Goal: Task Accomplishment & Management: Manage account settings

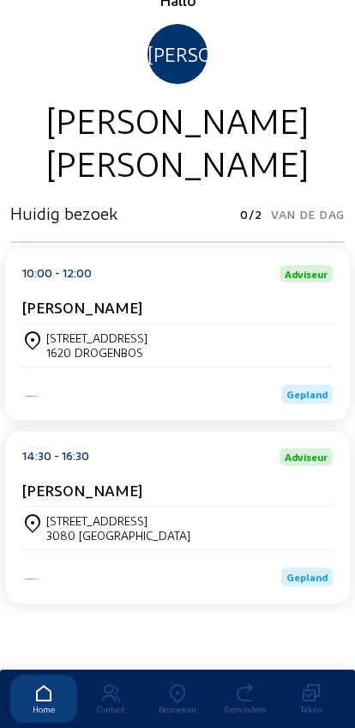
scroll to position [81, 0]
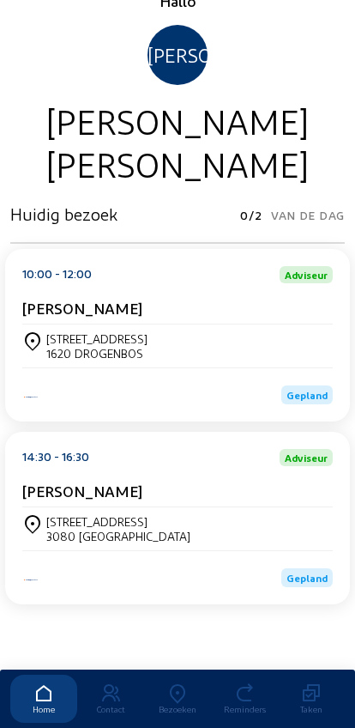
click at [69, 515] on div "[STREET_ADDRESS]" at bounding box center [177, 528] width 311 height 43
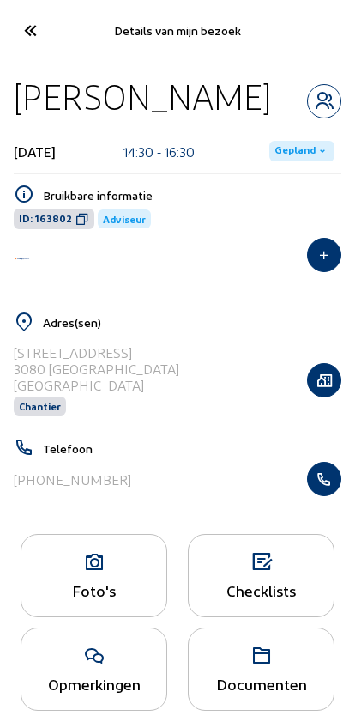
click at [93, 560] on icon at bounding box center [93, 562] width 145 height 21
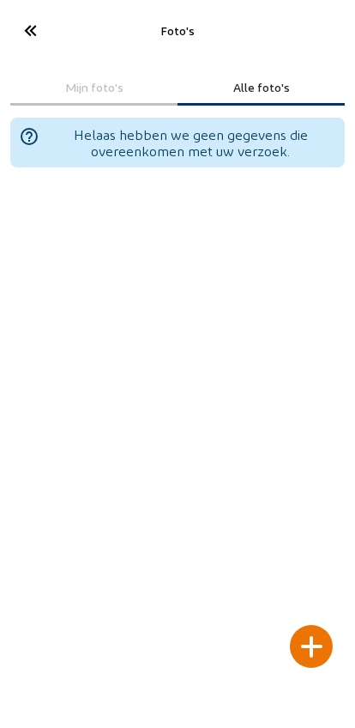
click at [304, 625] on div at bounding box center [311, 646] width 43 height 43
click at [308, 625] on div at bounding box center [311, 646] width 43 height 43
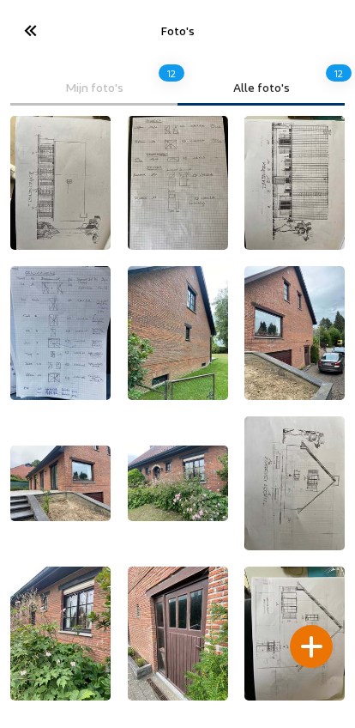
click at [17, 24] on icon at bounding box center [29, 30] width 28 height 30
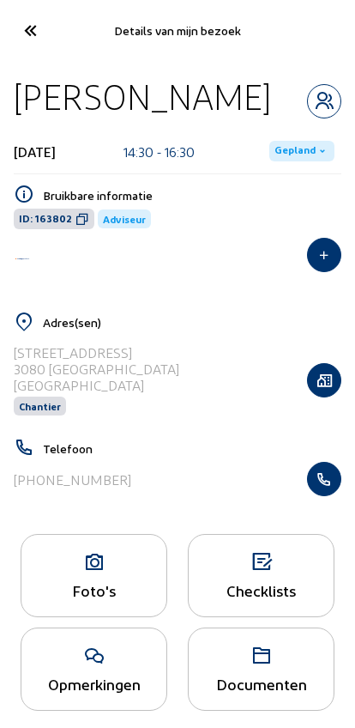
click at [30, 41] on icon at bounding box center [29, 30] width 28 height 30
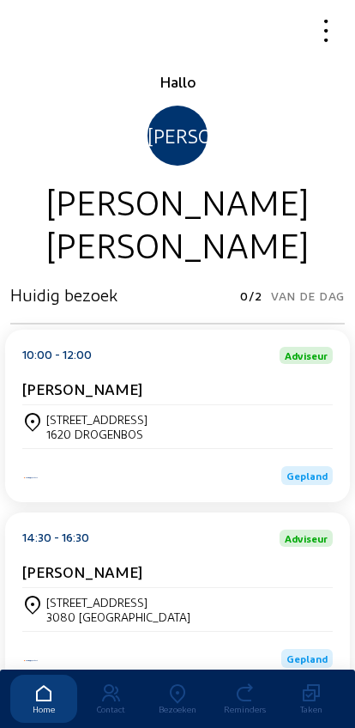
click at [187, 683] on icon at bounding box center [177, 693] width 67 height 21
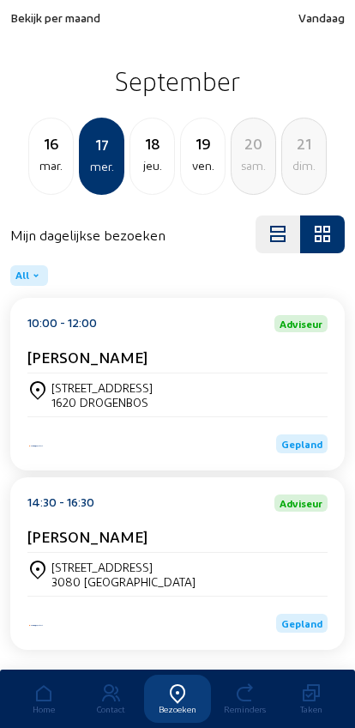
click at [27, 21] on span "Bekijk per maand" at bounding box center [55, 17] width 90 height 15
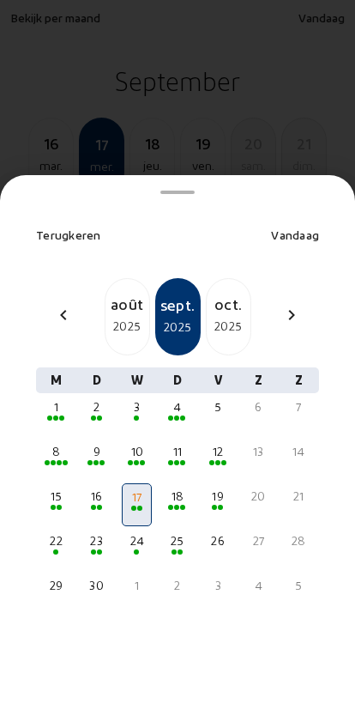
click at [53, 305] on mat-icon "chevron_left" at bounding box center [63, 315] width 21 height 21
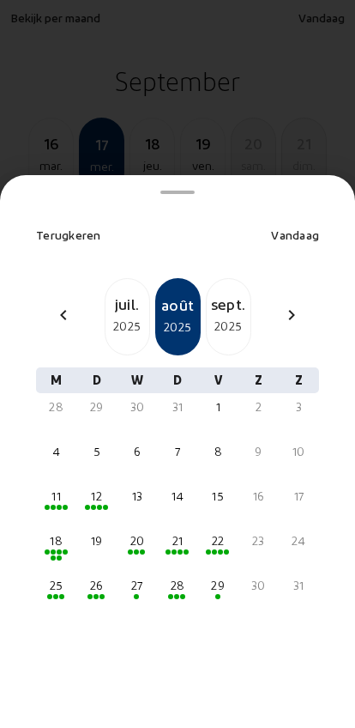
click at [120, 316] on div "2025" at bounding box center [128, 326] width 44 height 21
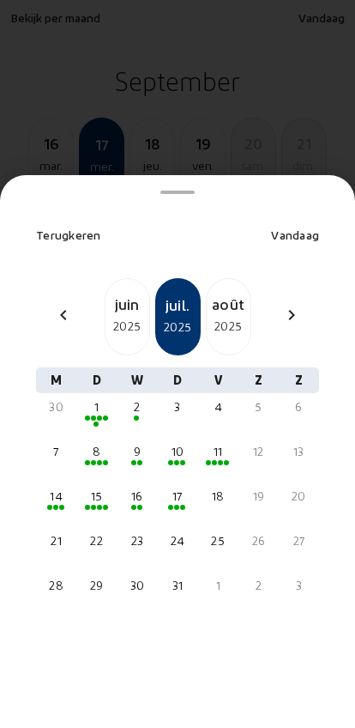
click at [129, 398] on div "2" at bounding box center [137, 406] width 27 height 17
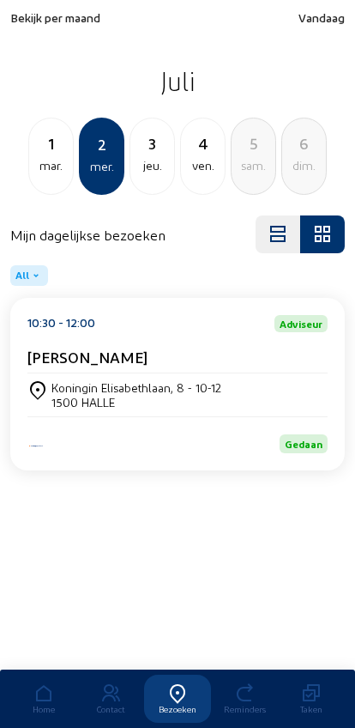
click at [152, 159] on div "jeu." at bounding box center [152, 165] width 44 height 21
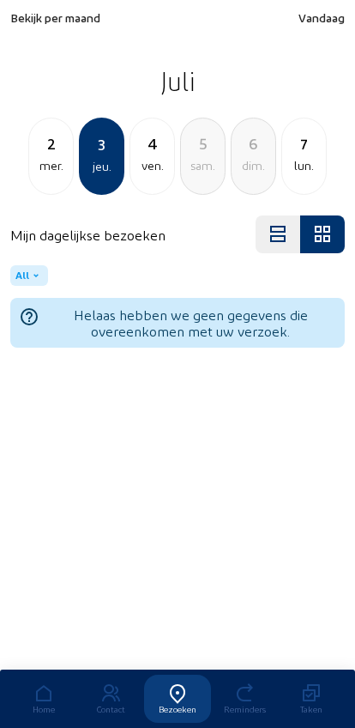
click at [62, 167] on div "mer." at bounding box center [51, 165] width 44 height 21
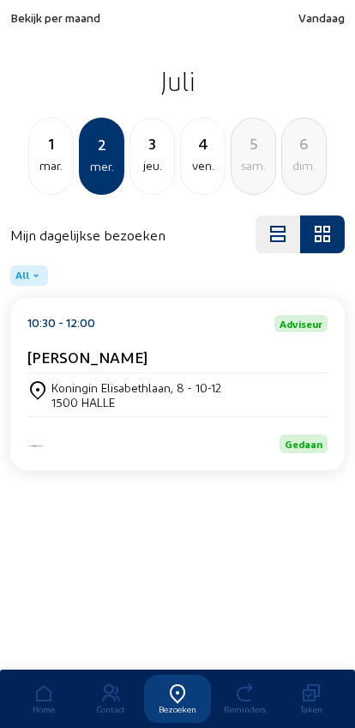
click at [33, 15] on span "Bekijk per maand" at bounding box center [55, 17] width 90 height 15
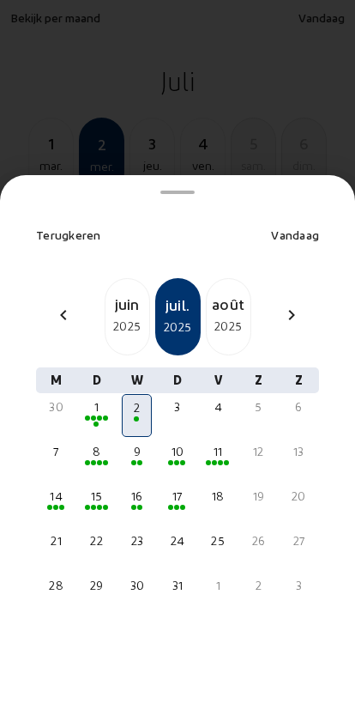
click at [57, 305] on mat-icon "chevron_left" at bounding box center [63, 315] width 21 height 21
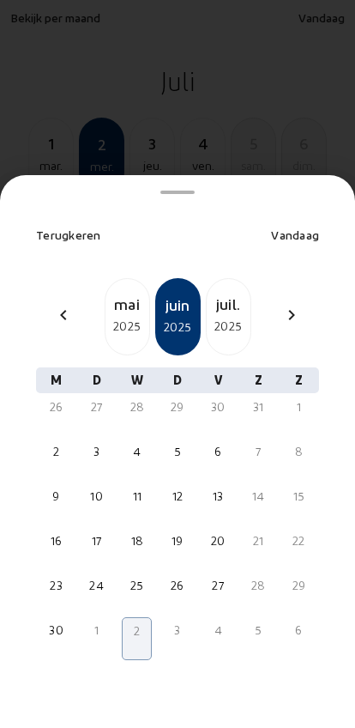
click at [53, 305] on mat-icon "chevron_left" at bounding box center [63, 315] width 21 height 21
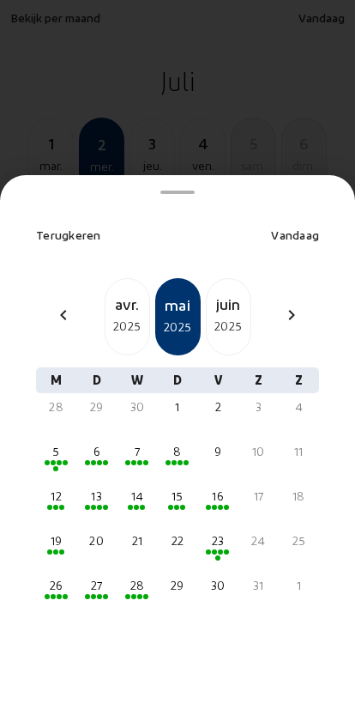
click at [68, 305] on mat-icon "chevron_left" at bounding box center [63, 315] width 21 height 21
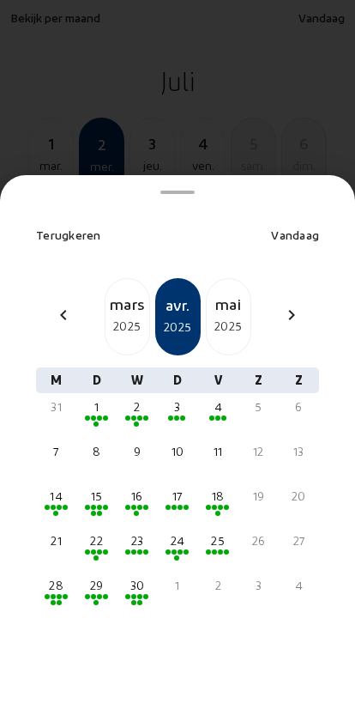
click at [62, 305] on mat-icon "chevron_left" at bounding box center [63, 315] width 21 height 21
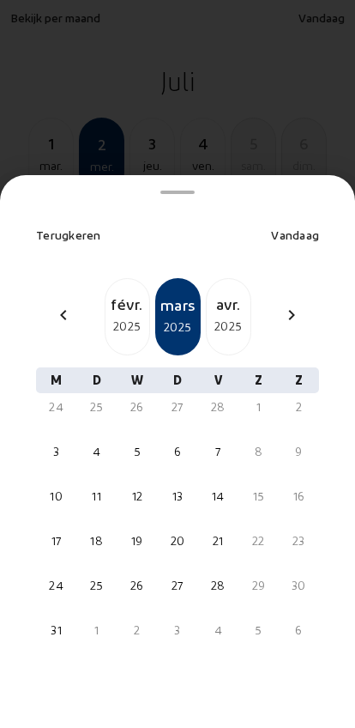
click at [59, 305] on mat-icon "chevron_left" at bounding box center [63, 315] width 21 height 21
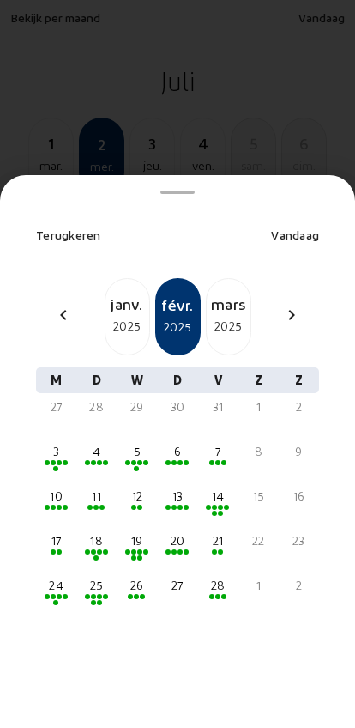
click at [60, 305] on mat-icon "chevron_left" at bounding box center [63, 315] width 21 height 21
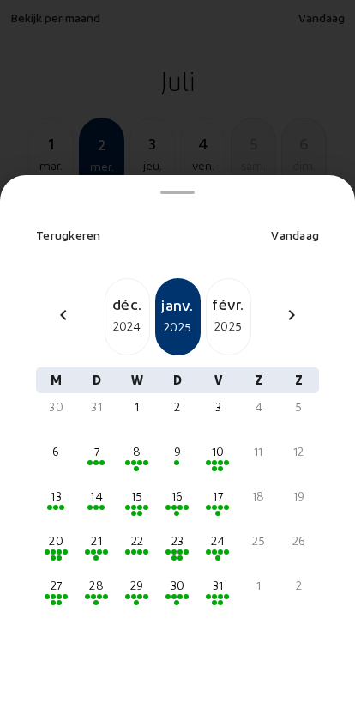
click at [66, 305] on div "chevron_left" at bounding box center [63, 317] width 41 height 25
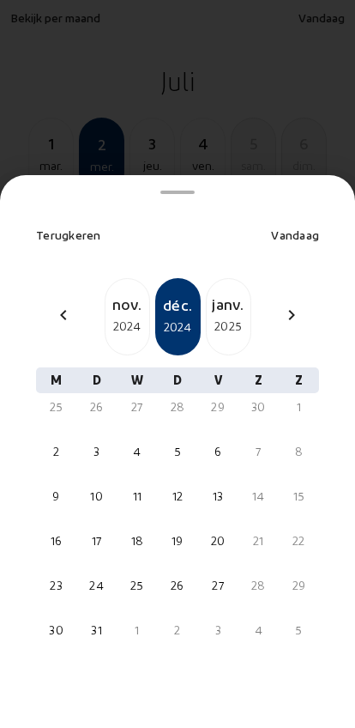
click at [67, 305] on mat-icon "chevron_left" at bounding box center [63, 315] width 21 height 21
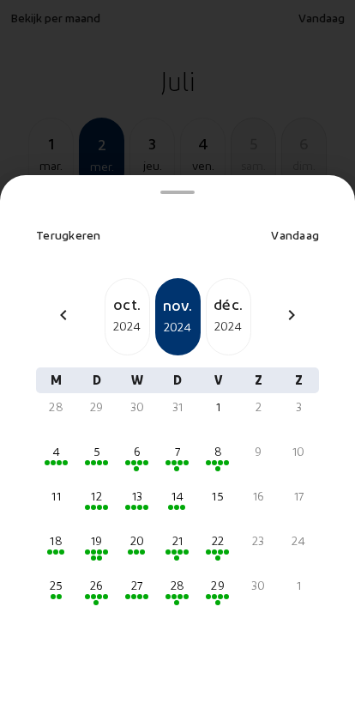
click at [72, 305] on div "chevron_left" at bounding box center [63, 317] width 41 height 25
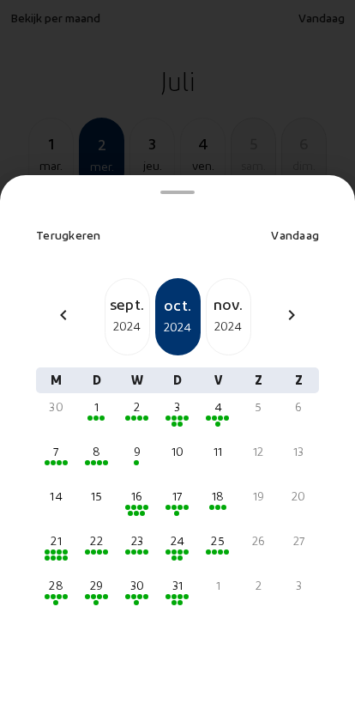
click at [57, 305] on mat-icon "chevron_left" at bounding box center [63, 315] width 21 height 21
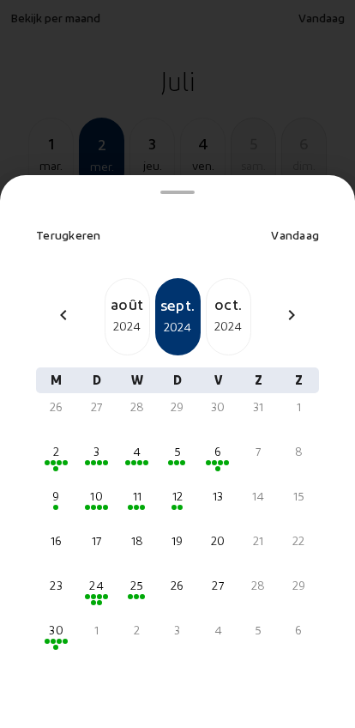
click at [58, 305] on mat-icon "chevron_left" at bounding box center [63, 315] width 21 height 21
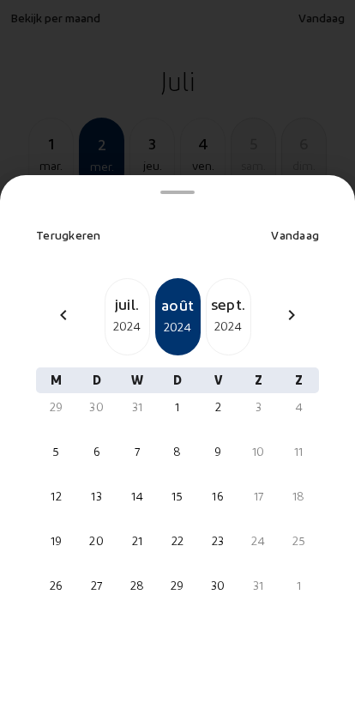
click at [57, 305] on mat-icon "chevron_left" at bounding box center [63, 315] width 21 height 21
click at [55, 305] on mat-icon "chevron_left" at bounding box center [63, 315] width 21 height 21
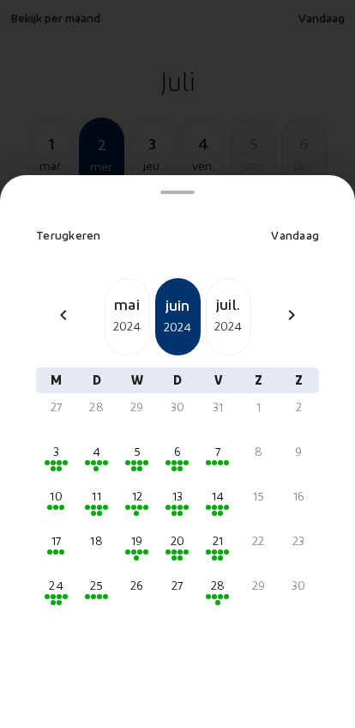
click at [56, 305] on mat-icon "chevron_left" at bounding box center [63, 315] width 21 height 21
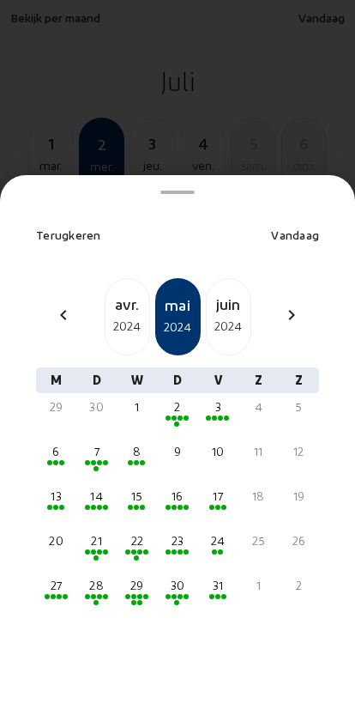
click at [54, 305] on mat-icon "chevron_left" at bounding box center [63, 315] width 21 height 21
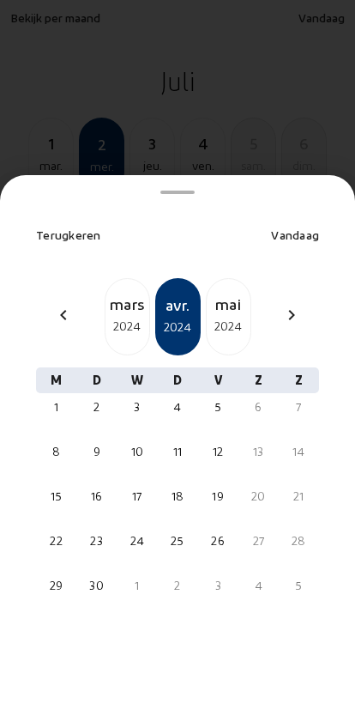
click at [54, 305] on mat-icon "chevron_left" at bounding box center [63, 315] width 21 height 21
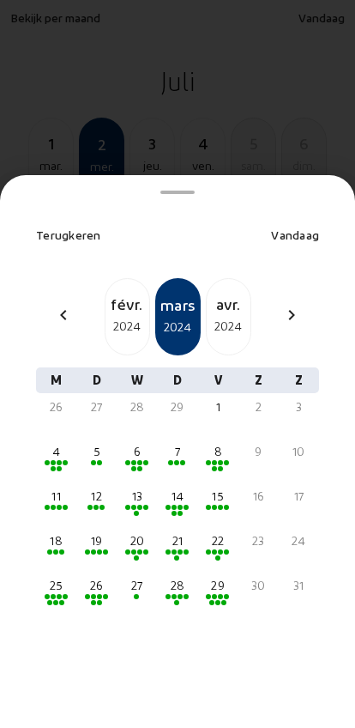
click at [53, 305] on mat-icon "chevron_left" at bounding box center [63, 315] width 21 height 21
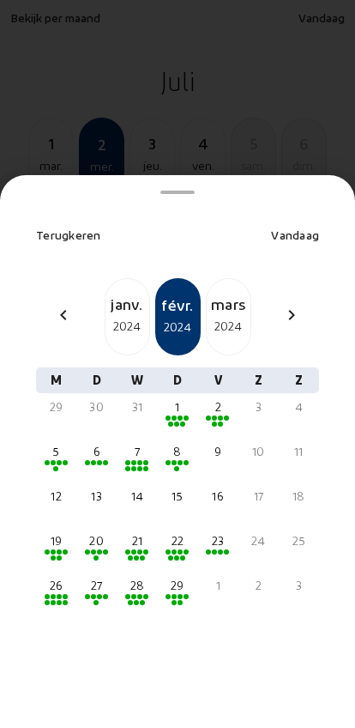
click at [54, 305] on mat-icon "chevron_left" at bounding box center [63, 315] width 21 height 21
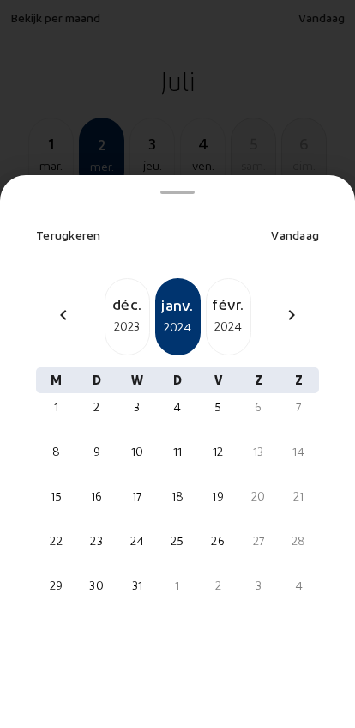
click at [54, 305] on mat-icon "chevron_left" at bounding box center [63, 315] width 21 height 21
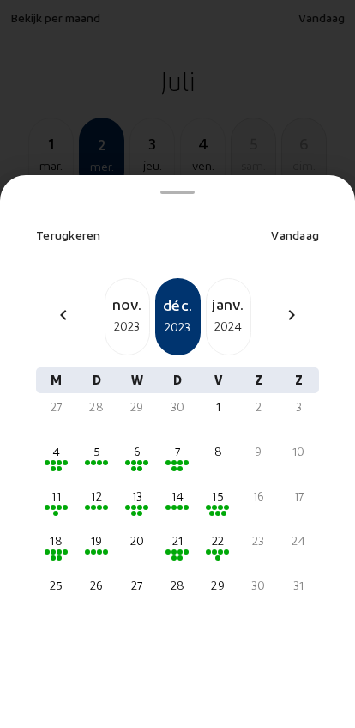
click at [53, 305] on mat-icon "chevron_left" at bounding box center [63, 315] width 21 height 21
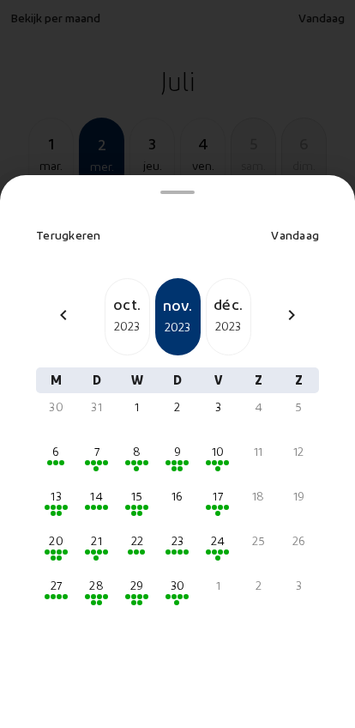
click at [51, 305] on div "chevron_left" at bounding box center [63, 317] width 41 height 25
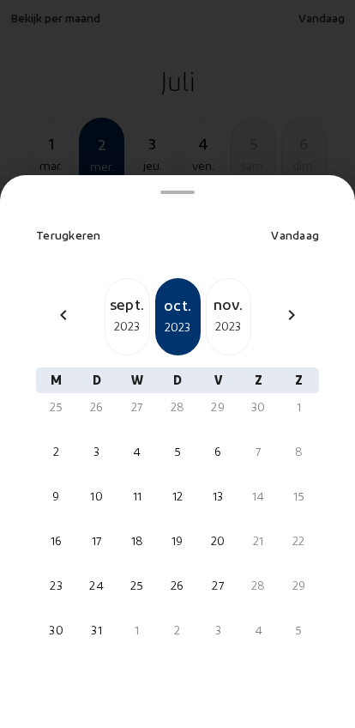
click at [49, 305] on div "chevron_left" at bounding box center [63, 317] width 41 height 25
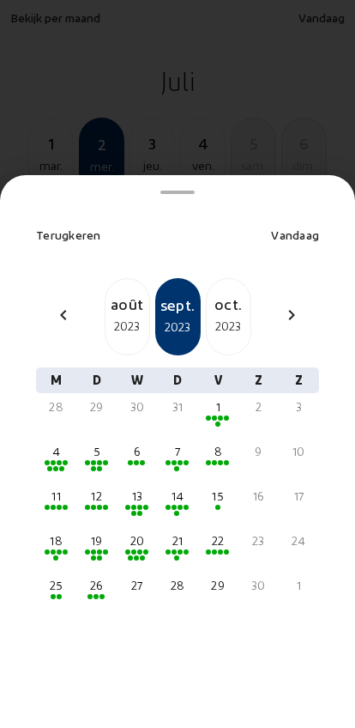
click at [48, 305] on div "chevron_left" at bounding box center [63, 317] width 41 height 25
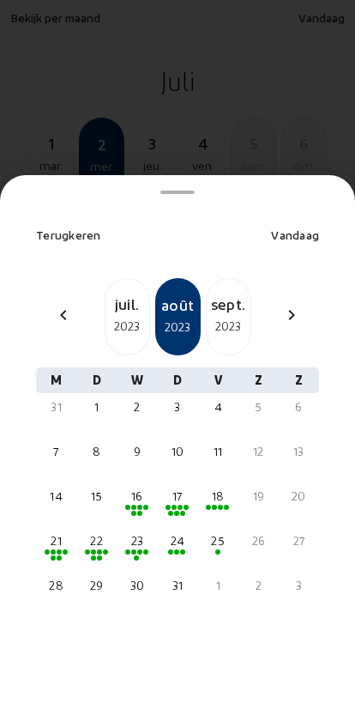
click at [45, 305] on div "chevron_left" at bounding box center [63, 317] width 41 height 25
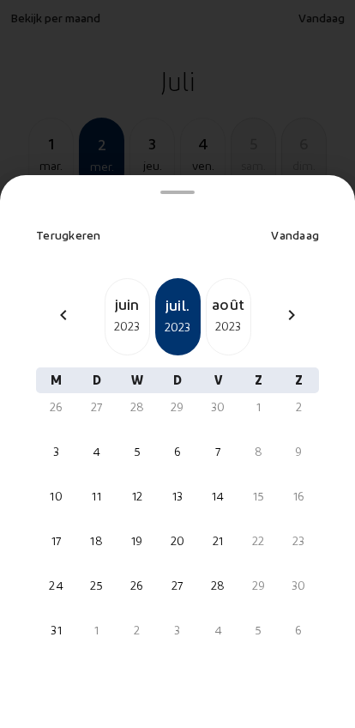
click at [48, 305] on div "chevron_left" at bounding box center [63, 317] width 41 height 25
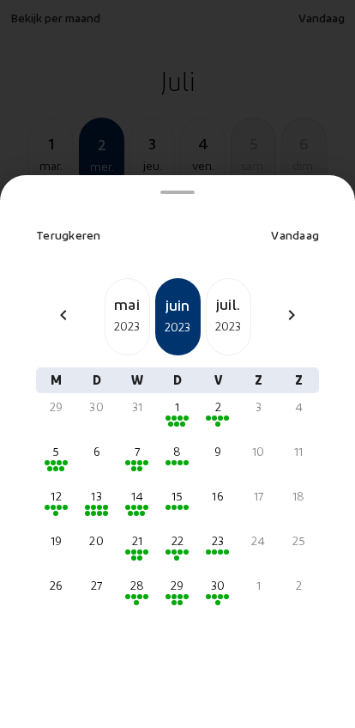
click at [45, 305] on div "chevron_left" at bounding box center [63, 317] width 41 height 25
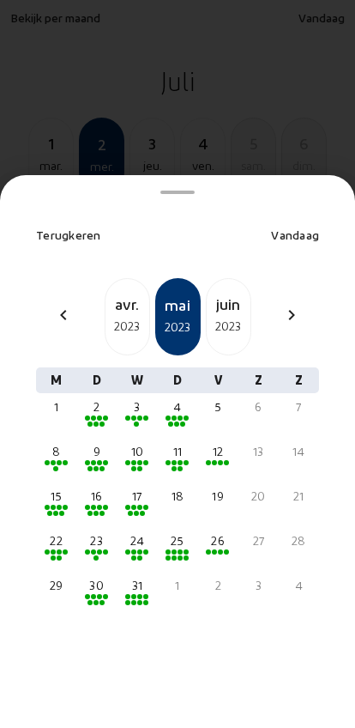
click at [46, 305] on div "chevron_left" at bounding box center [63, 317] width 41 height 25
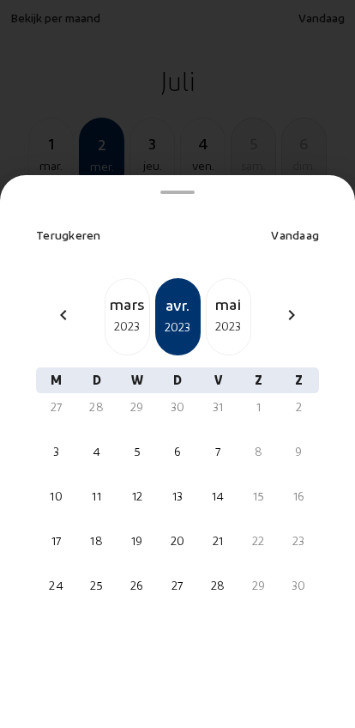
click at [46, 305] on div "chevron_left" at bounding box center [63, 317] width 41 height 25
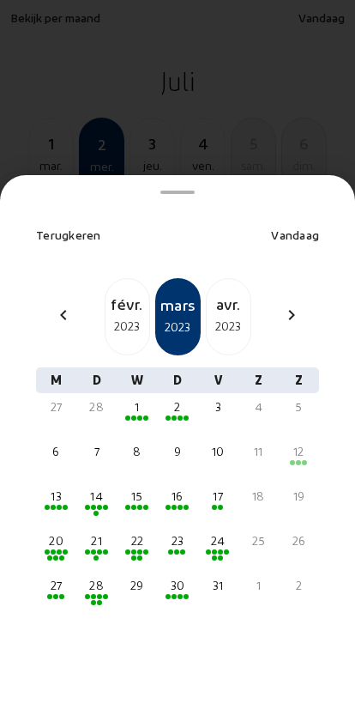
click at [46, 305] on div "chevron_left" at bounding box center [63, 317] width 41 height 25
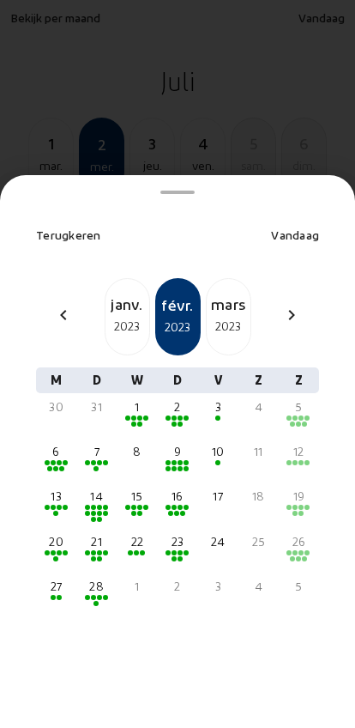
click at [46, 305] on div "chevron_left" at bounding box center [63, 317] width 41 height 25
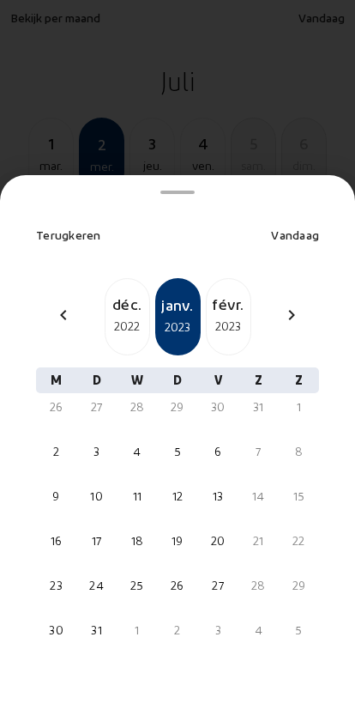
click at [45, 305] on div "chevron_left" at bounding box center [63, 317] width 41 height 25
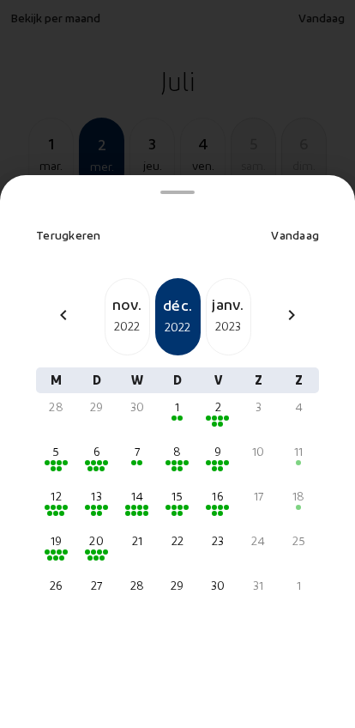
click at [44, 305] on div "chevron_left" at bounding box center [63, 317] width 41 height 25
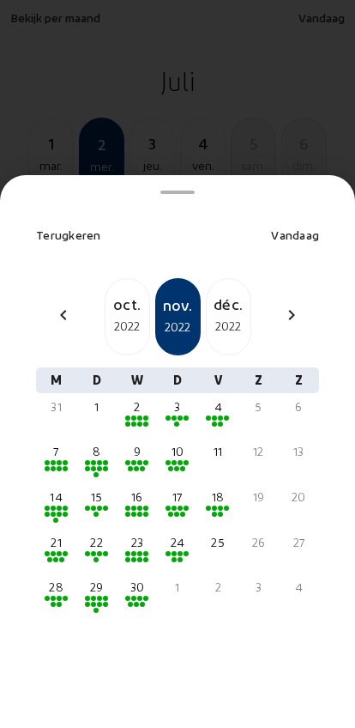
click at [43, 305] on div "chevron_left" at bounding box center [63, 317] width 41 height 25
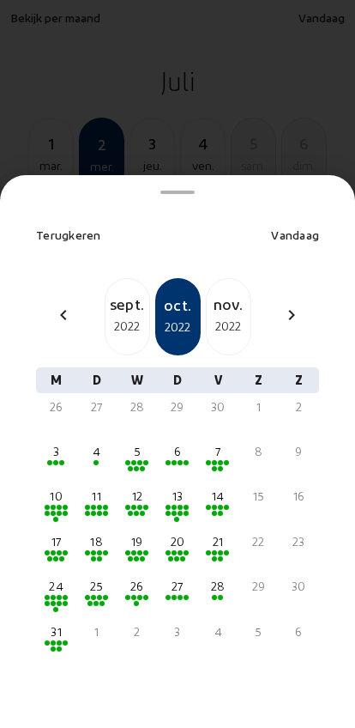
click at [44, 305] on div "chevron_left" at bounding box center [63, 317] width 41 height 25
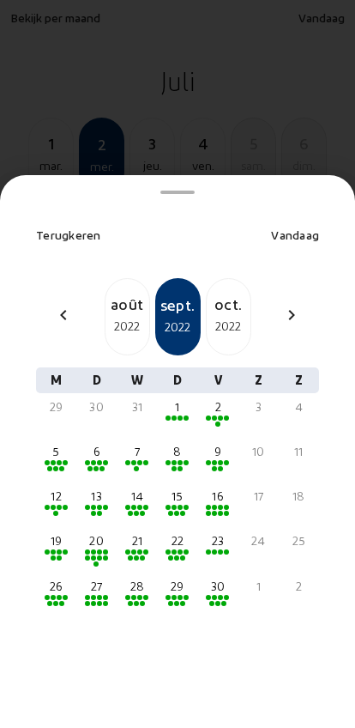
click at [81, 438] on mwl-calendar-month-cell "6" at bounding box center [97, 460] width 32 height 45
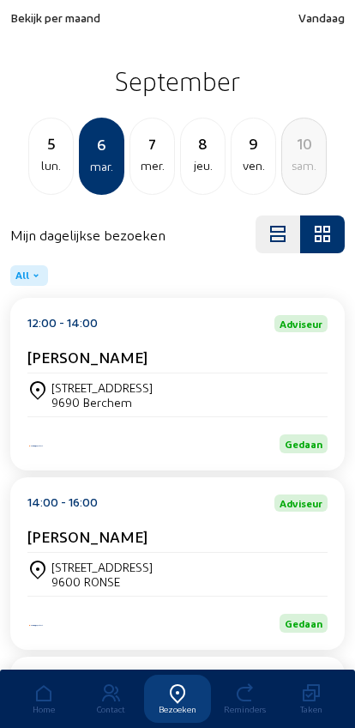
click at [46, 165] on div "lun." at bounding box center [51, 165] width 44 height 21
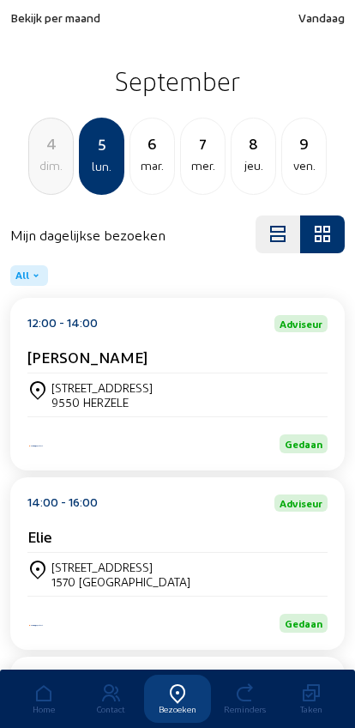
click at [52, 382] on div "[STREET_ADDRESS]" at bounding box center [177, 394] width 300 height 43
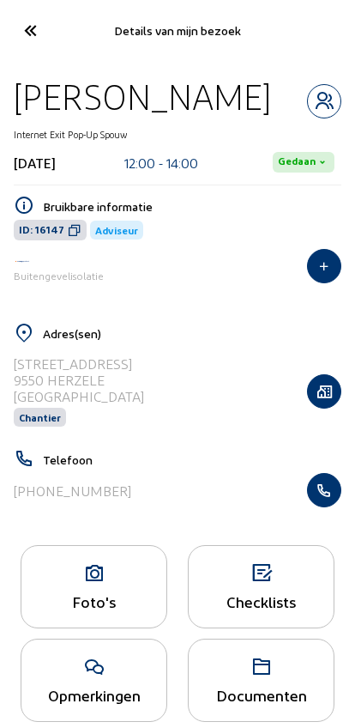
click at [70, 590] on div "Foto's" at bounding box center [94, 586] width 147 height 83
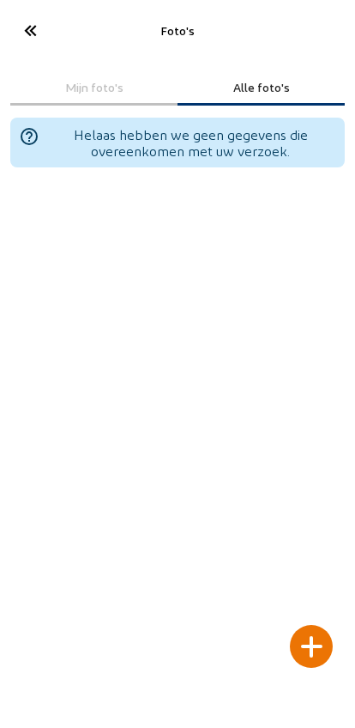
click at [311, 630] on div at bounding box center [311, 646] width 43 height 43
